Goal: Information Seeking & Learning: Learn about a topic

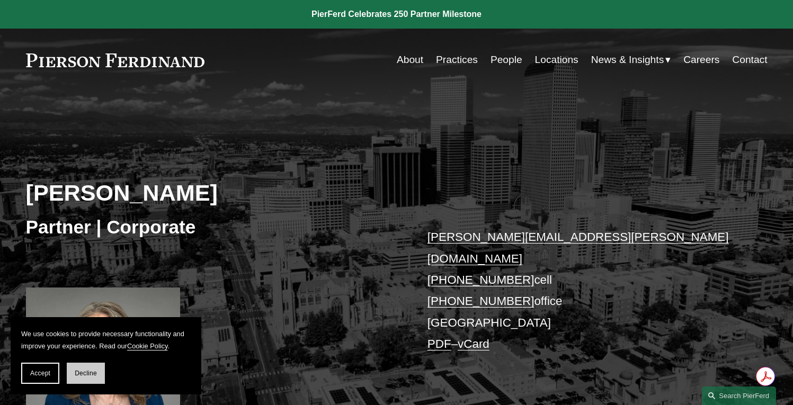
click at [87, 373] on span "Decline" at bounding box center [86, 373] width 22 height 7
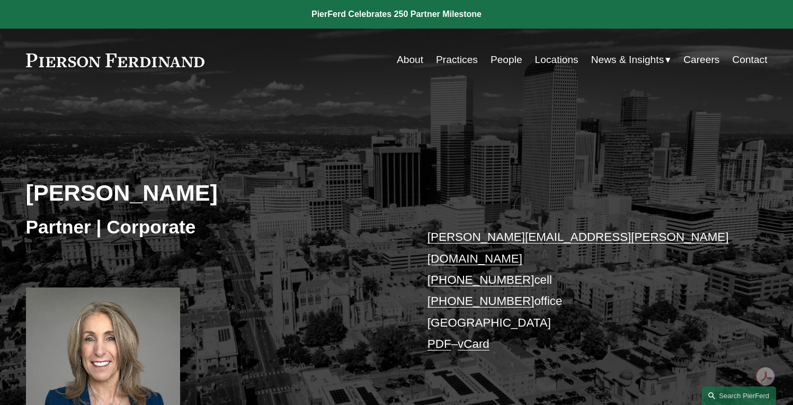
click at [414, 61] on link "About" at bounding box center [410, 60] width 26 height 20
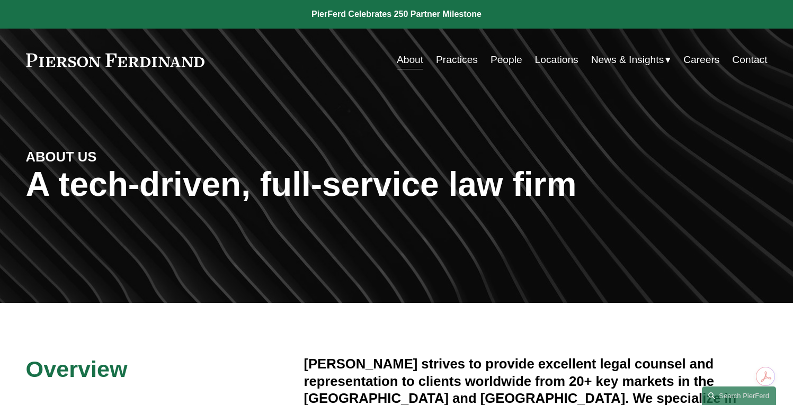
click at [549, 63] on link "Locations" at bounding box center [556, 60] width 43 height 20
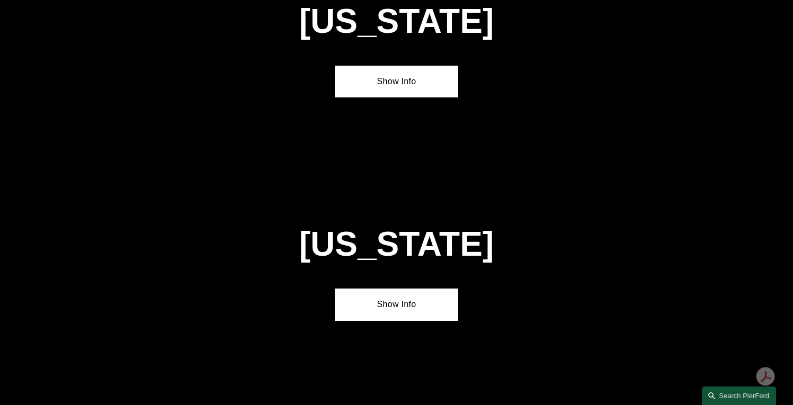
scroll to position [970, 0]
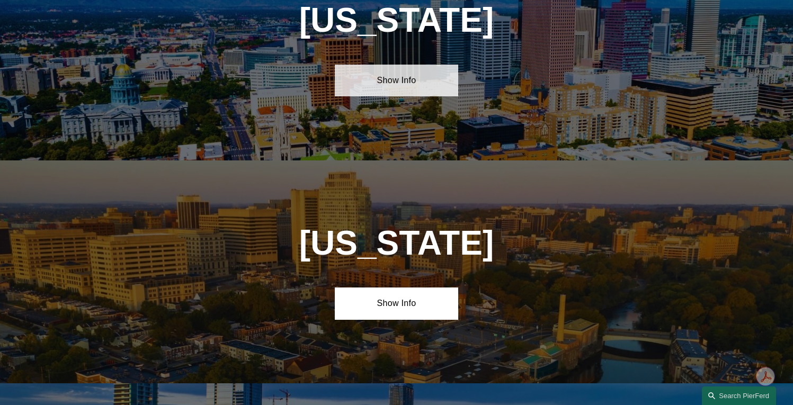
click at [408, 77] on link "Show Info" at bounding box center [396, 81] width 123 height 32
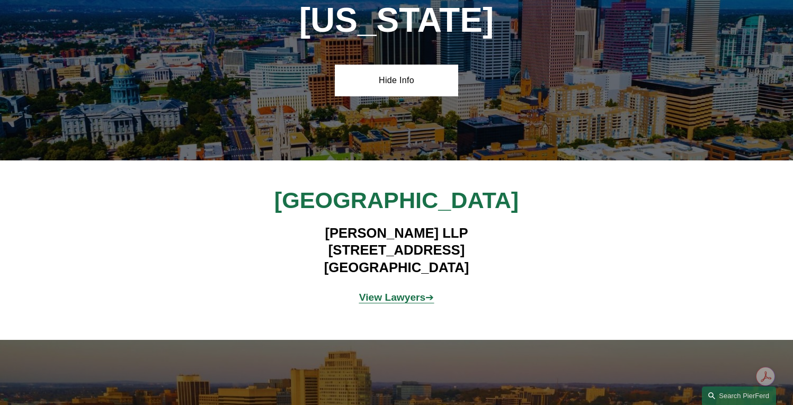
click at [390, 292] on strong "View Lawyers" at bounding box center [392, 297] width 67 height 11
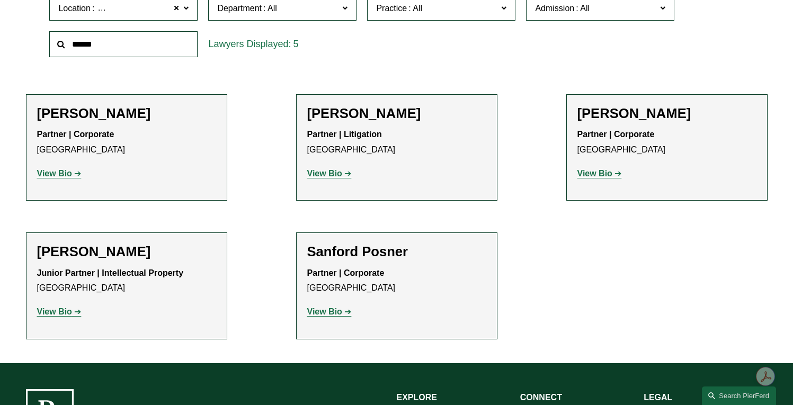
scroll to position [377, 0]
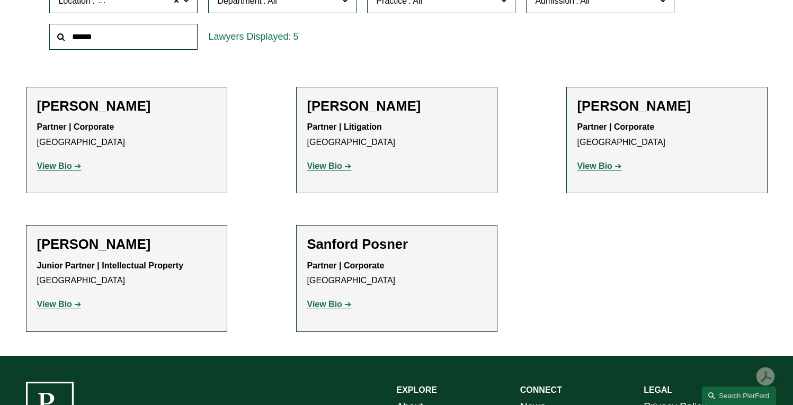
click at [600, 165] on strong "View Bio" at bounding box center [594, 166] width 35 height 9
click at [63, 165] on strong "View Bio" at bounding box center [54, 166] width 35 height 9
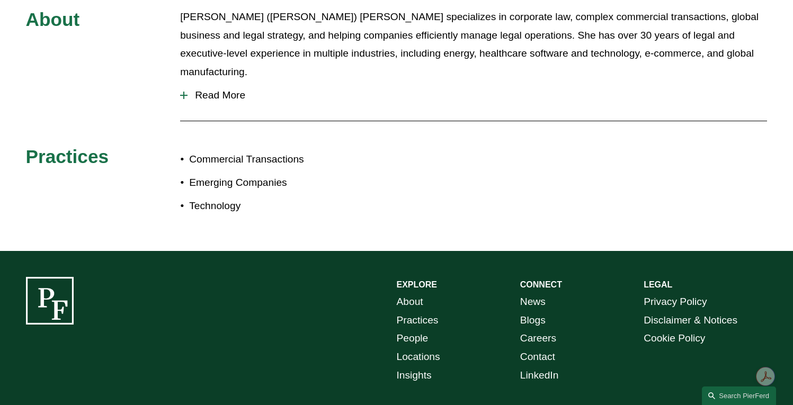
scroll to position [580, 0]
